Goal: Register for event/course

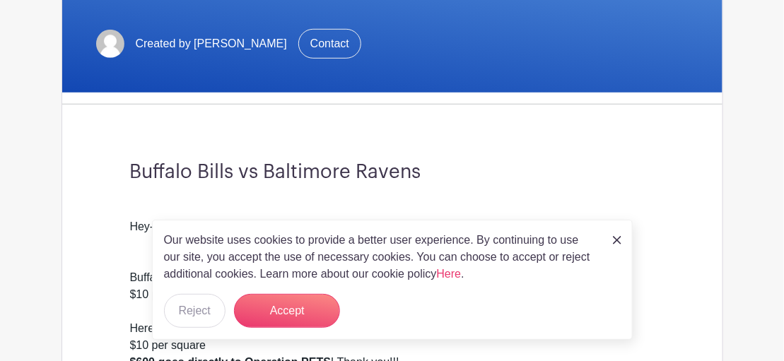
scroll to position [301, 0]
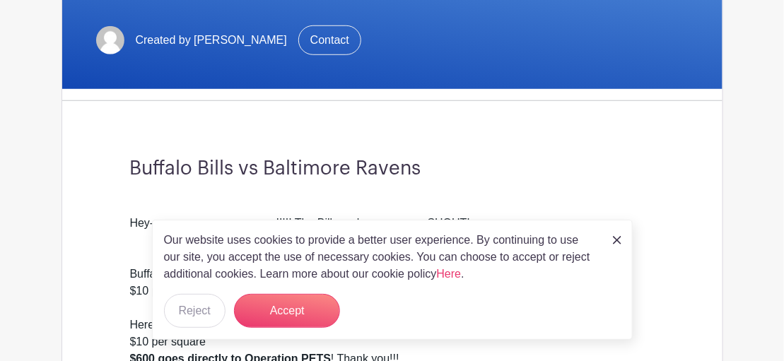
click at [618, 240] on img at bounding box center [617, 240] width 8 height 8
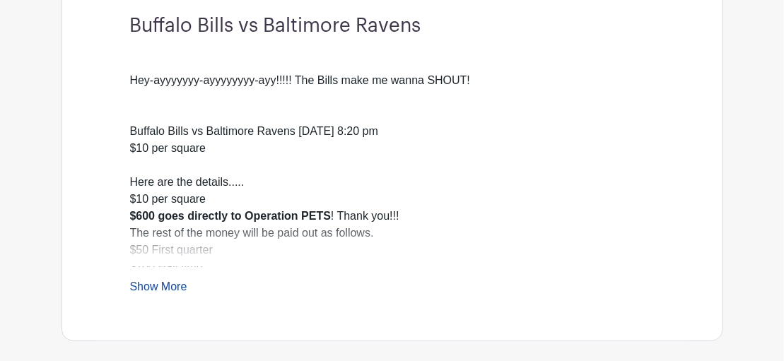
scroll to position [452, 0]
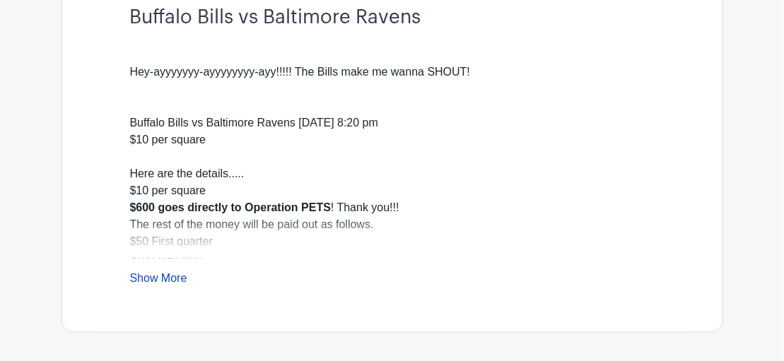
click at [158, 276] on link "Show More" at bounding box center [158, 281] width 57 height 18
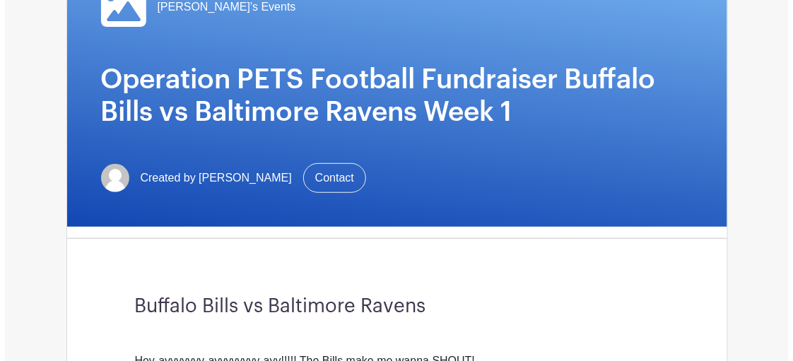
scroll to position [151, 0]
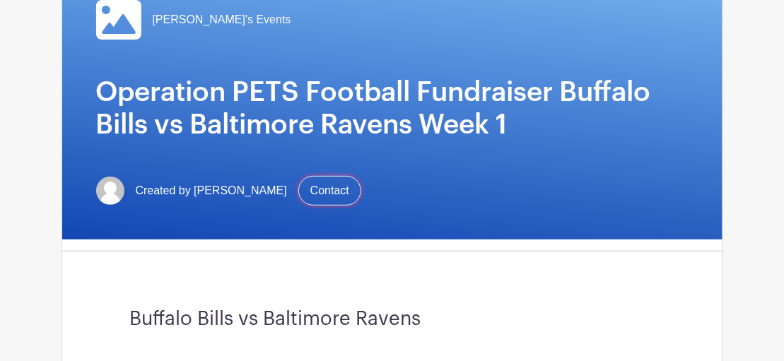
click at [310, 192] on link "Contact" at bounding box center [329, 191] width 63 height 30
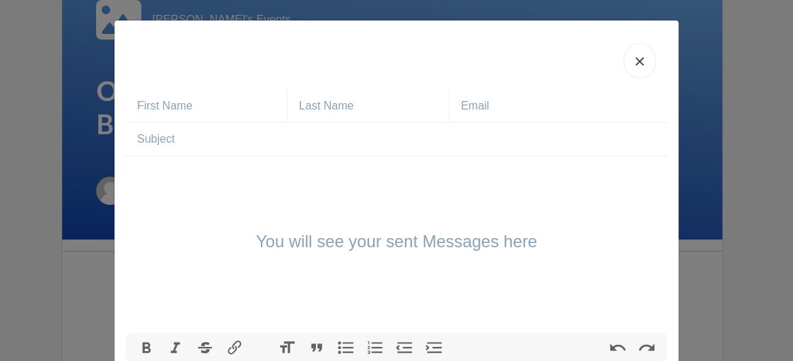
click at [257, 105] on input "text" at bounding box center [212, 106] width 150 height 33
type input "[PERSON_NAME]"
type input "[PERSON_NAME][EMAIL_ADDRESS][PERSON_NAME][PERSON_NAME][DOMAIN_NAME]"
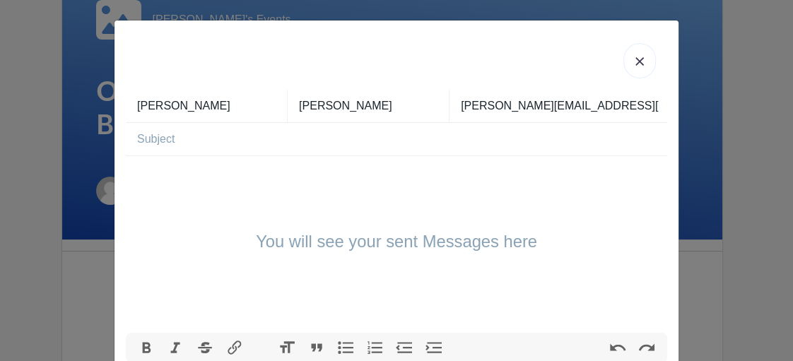
click at [235, 142] on input "text" at bounding box center [402, 139] width 530 height 33
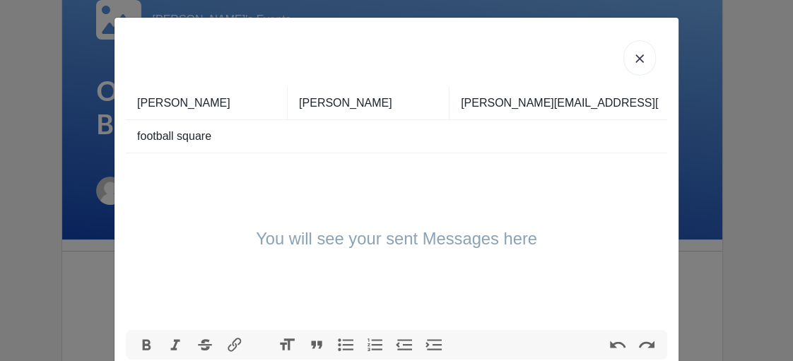
scroll to position [0, 0]
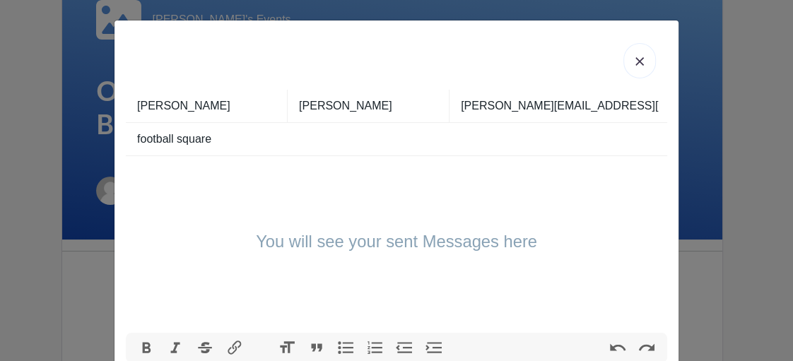
type input "football square"
click at [216, 185] on div "You will see your sent Messages here" at bounding box center [396, 244] width 541 height 177
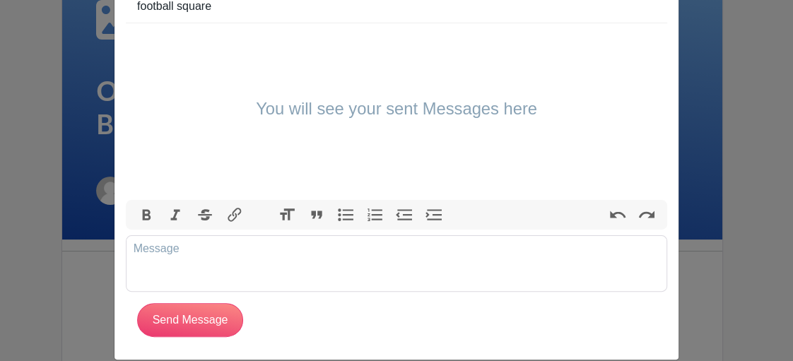
scroll to position [148, 0]
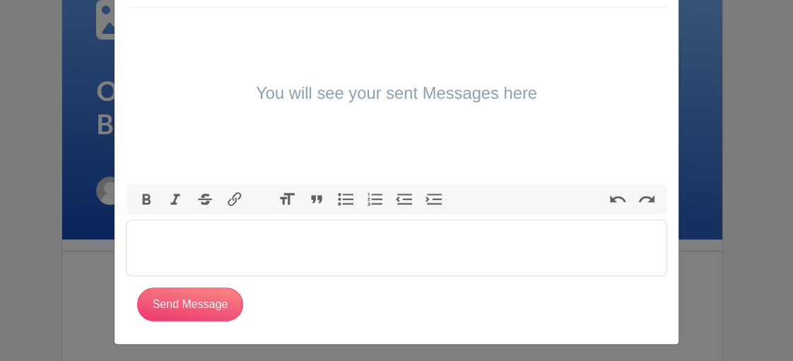
click at [151, 243] on trix-editor at bounding box center [396, 248] width 541 height 57
type trix-editor "<div>Hi can I buy 2 squares for [DATE] game?</div>"
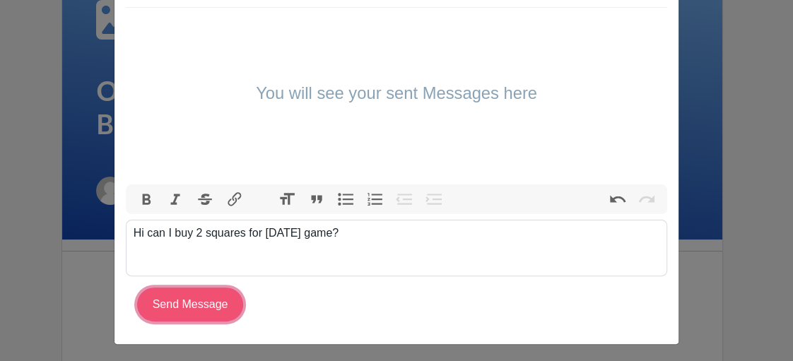
click at [170, 307] on input "Send Message" at bounding box center [190, 305] width 106 height 34
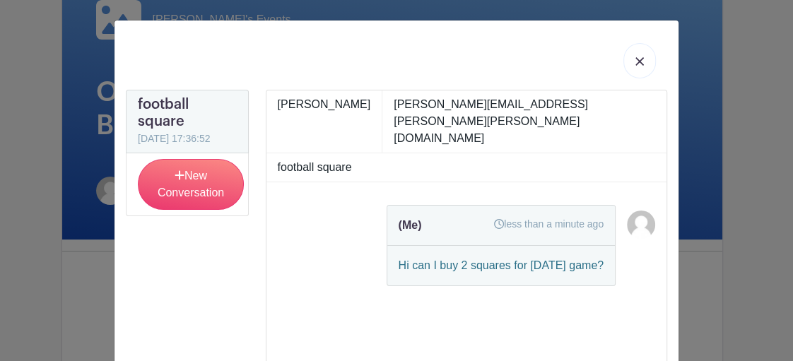
click at [138, 147] on link at bounding box center [138, 147] width 0 height 0
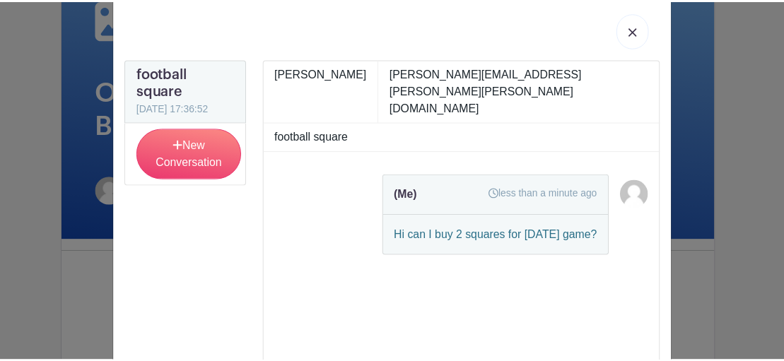
scroll to position [0, 0]
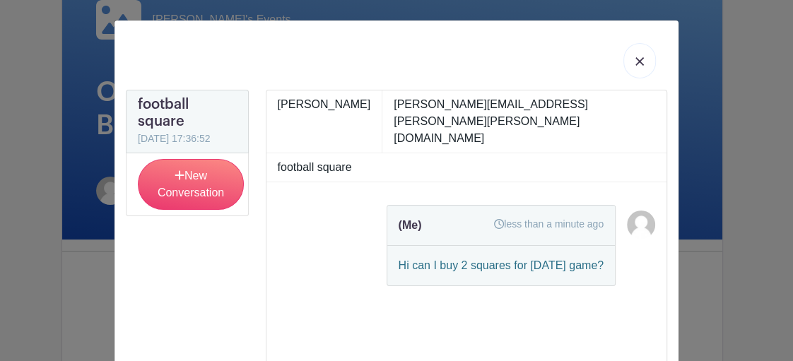
click at [635, 61] on img at bounding box center [639, 61] width 8 height 8
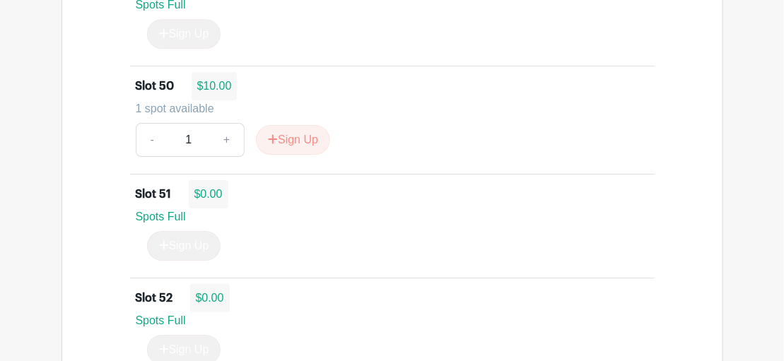
scroll to position [6153, 0]
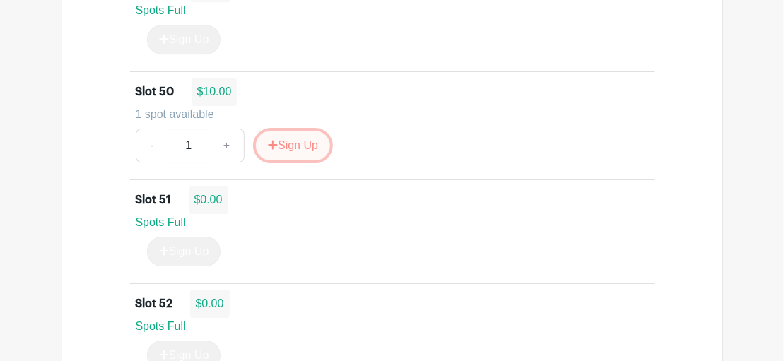
click at [281, 131] on button "Sign Up" at bounding box center [293, 146] width 74 height 30
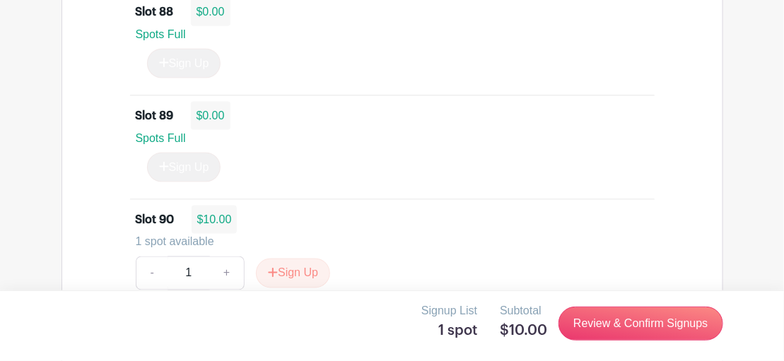
scroll to position [10234, 0]
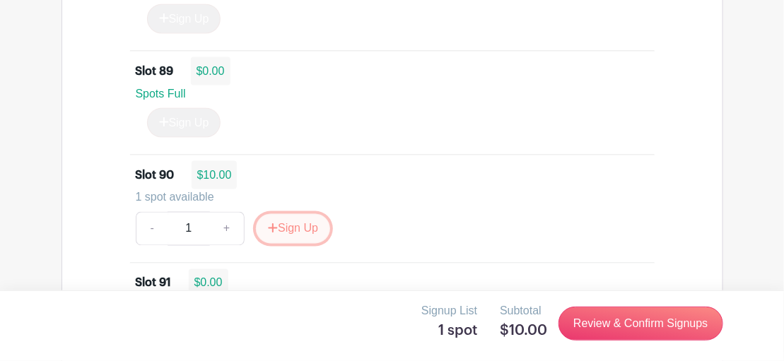
click at [286, 214] on button "Sign Up" at bounding box center [293, 229] width 74 height 30
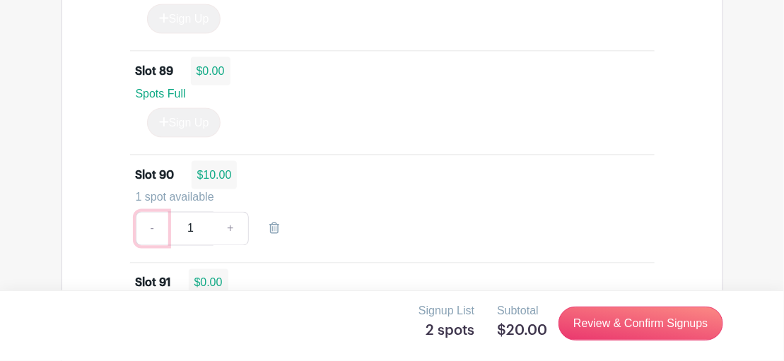
click at [151, 212] on link "-" at bounding box center [152, 229] width 33 height 34
click at [271, 223] on icon at bounding box center [274, 228] width 10 height 11
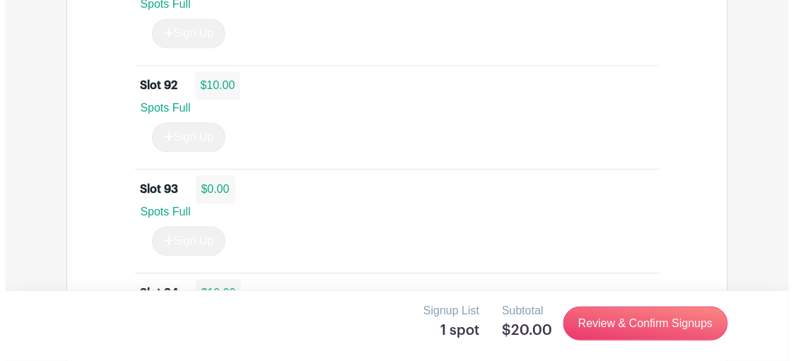
scroll to position [10837, 0]
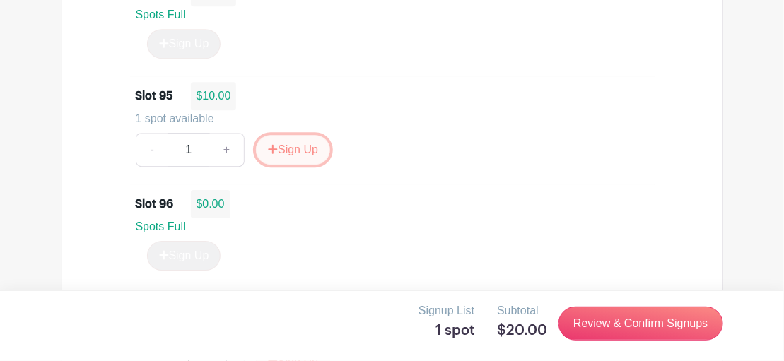
click at [279, 135] on button "Sign Up" at bounding box center [293, 150] width 74 height 30
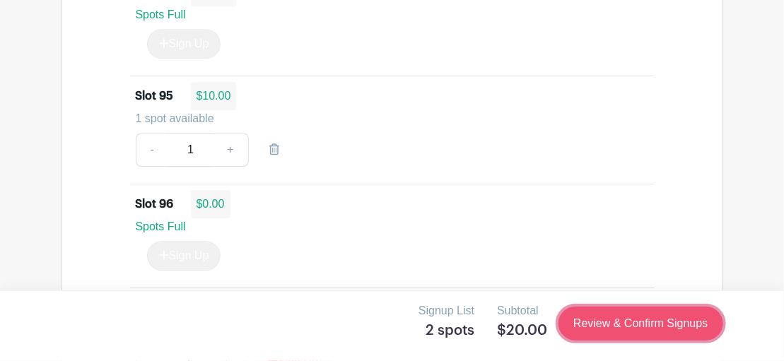
click at [635, 324] on link "Review & Confirm Signups" at bounding box center [640, 324] width 164 height 34
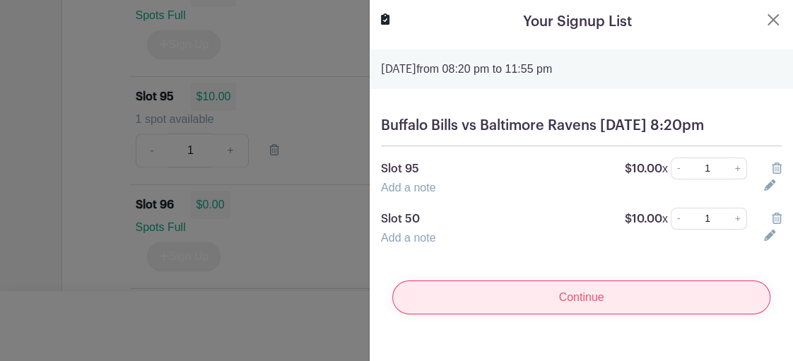
click at [606, 314] on input "Continue" at bounding box center [581, 298] width 378 height 34
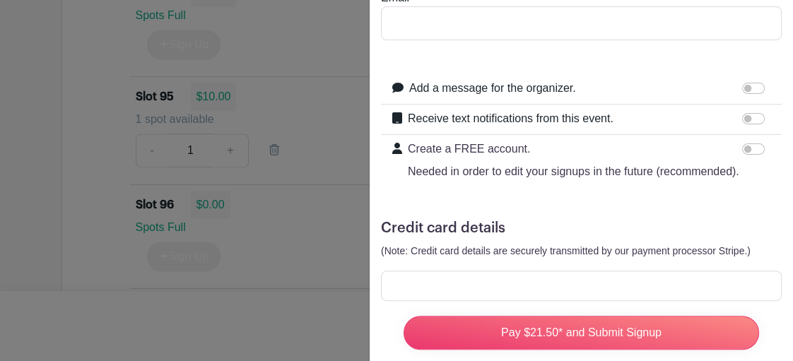
scroll to position [0, 0]
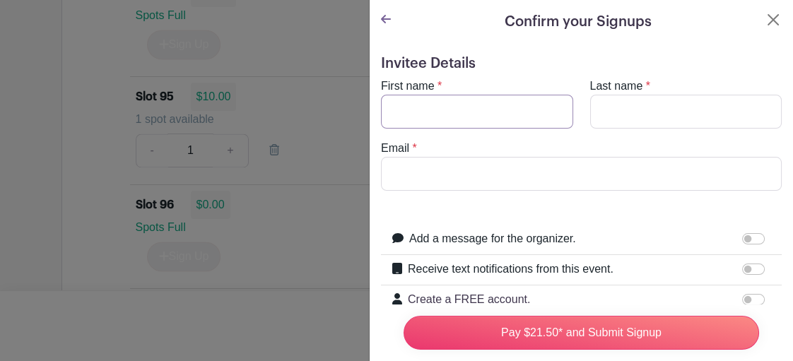
click at [428, 118] on input "First name" at bounding box center [477, 112] width 192 height 34
type input "[PERSON_NAME]"
type input "[PERSON_NAME][EMAIL_ADDRESS][PERSON_NAME][PERSON_NAME][DOMAIN_NAME]"
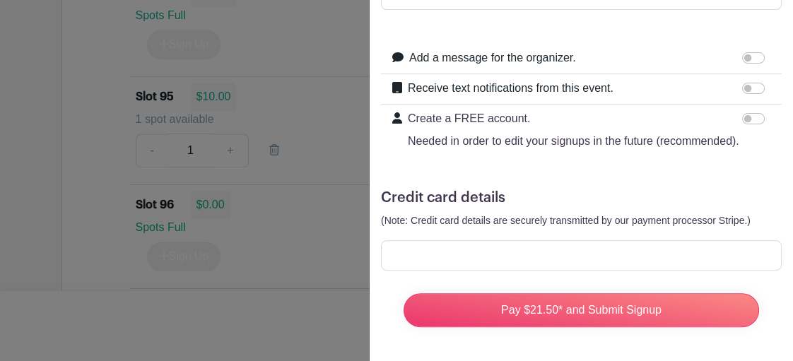
scroll to position [203, 0]
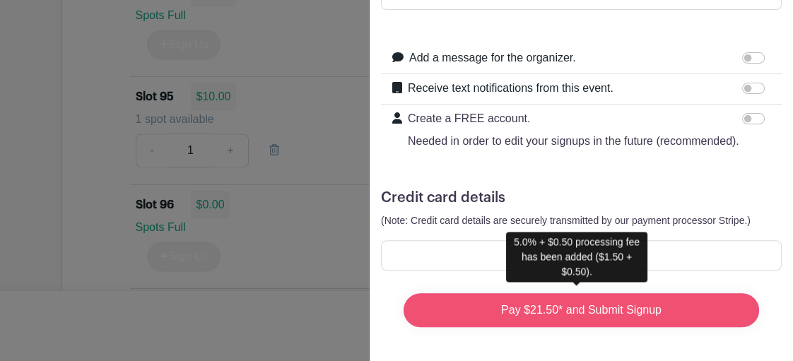
click at [571, 304] on input "Pay $21.50* and Submit Signup" at bounding box center [581, 310] width 355 height 34
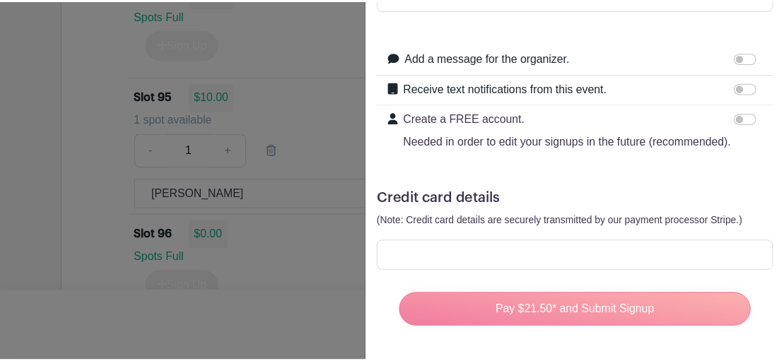
scroll to position [10861, 0]
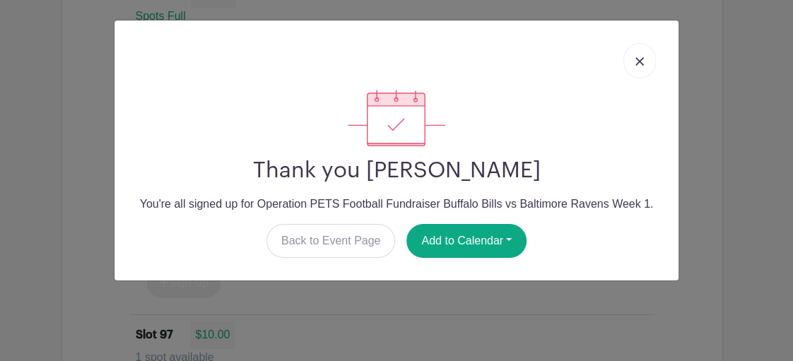
click at [640, 58] on img at bounding box center [639, 61] width 8 height 8
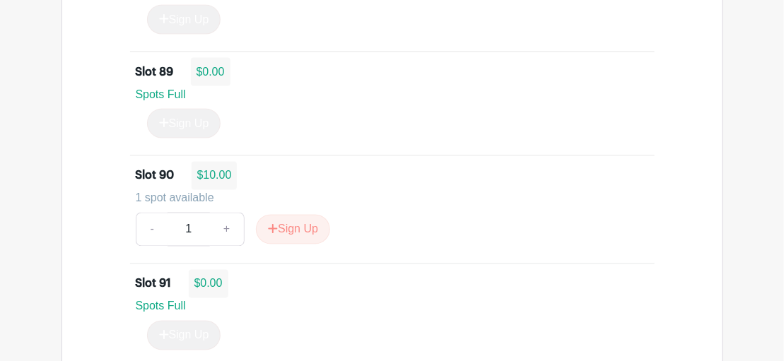
scroll to position [9806, 0]
